Goal: Task Accomplishment & Management: Use online tool/utility

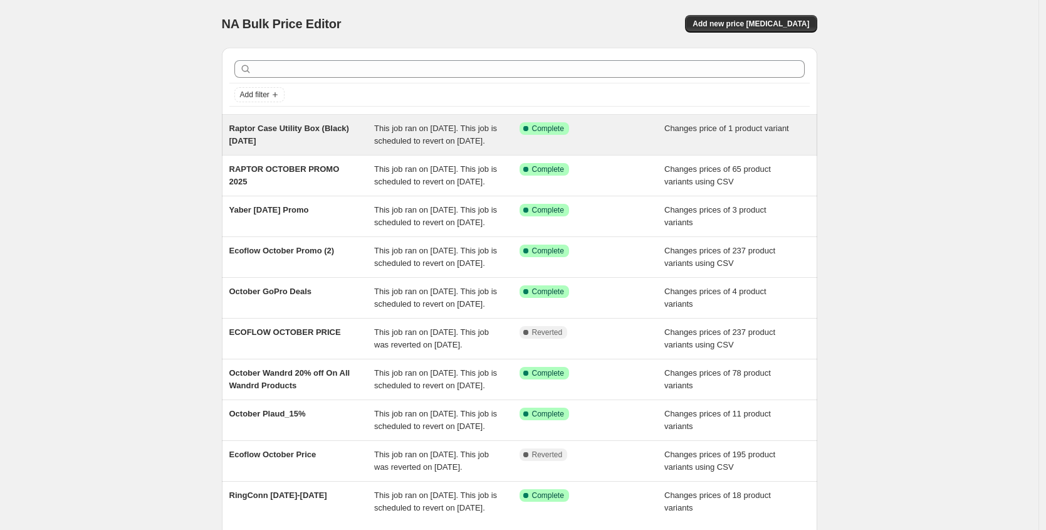
click at [303, 147] on div "Raptor Case Utility Box (Black) [DATE]" at bounding box center [301, 134] width 145 height 25
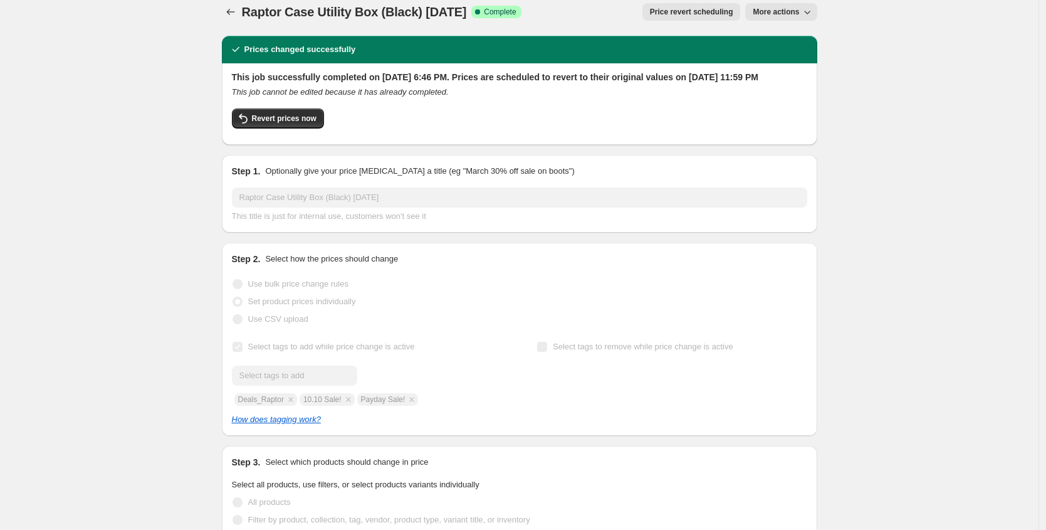
scroll to position [13, 0]
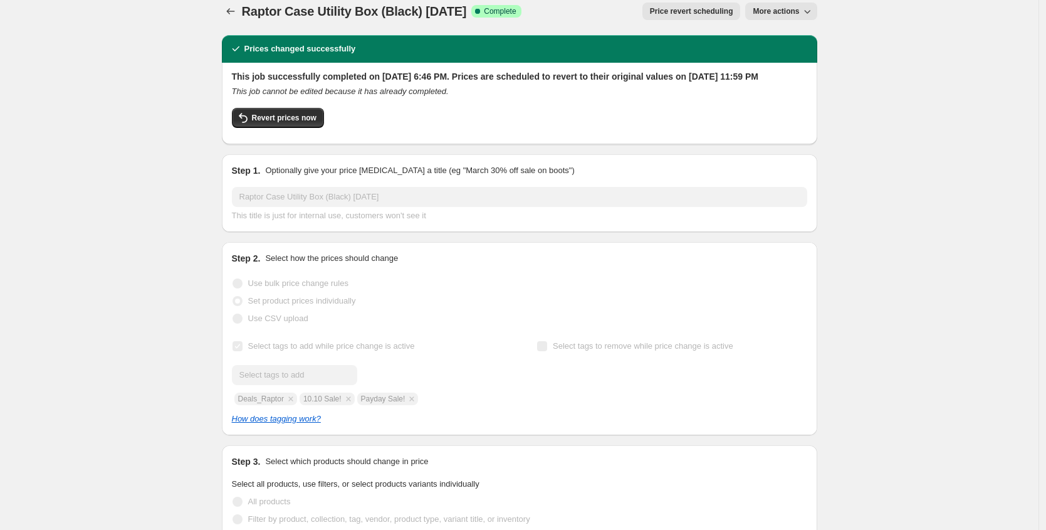
click at [328, 405] on div "Submit Deals_Raptor 10.10 Sale! Payday Sale!" at bounding box center [367, 385] width 270 height 40
drag, startPoint x: 308, startPoint y: 411, endPoint x: 349, endPoint y: 412, distance: 40.8
click at [349, 405] on div "Submit Deals_Raptor 10.10 Sale! Payday Sale!" at bounding box center [367, 385] width 270 height 40
copy span "10.10 Sale!"
drag, startPoint x: 412, startPoint y: 411, endPoint x: 367, endPoint y: 411, distance: 45.1
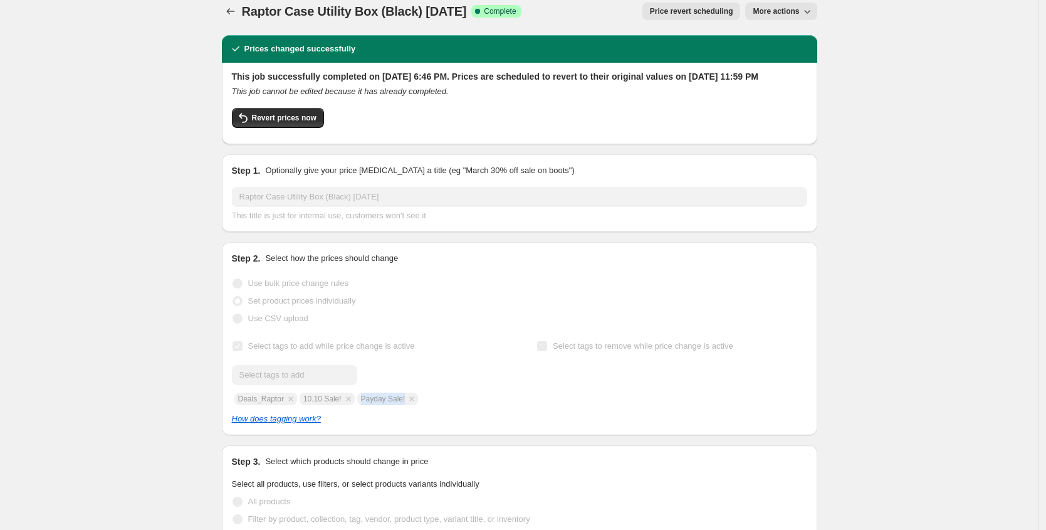
click at [367, 405] on div "Submit Deals_Raptor 10.10 Sale! Payday Sale!" at bounding box center [367, 385] width 270 height 40
copy span "Payday Sale!"
